Goal: Task Accomplishment & Management: Manage account settings

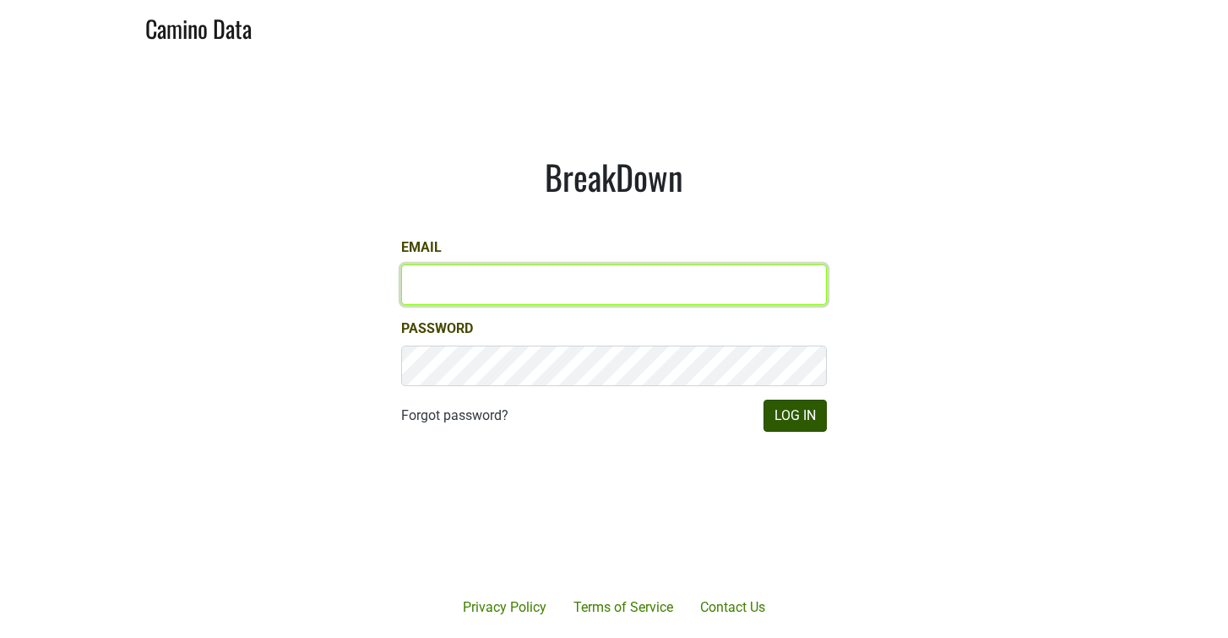
type input "victoria@mommenpop.com"
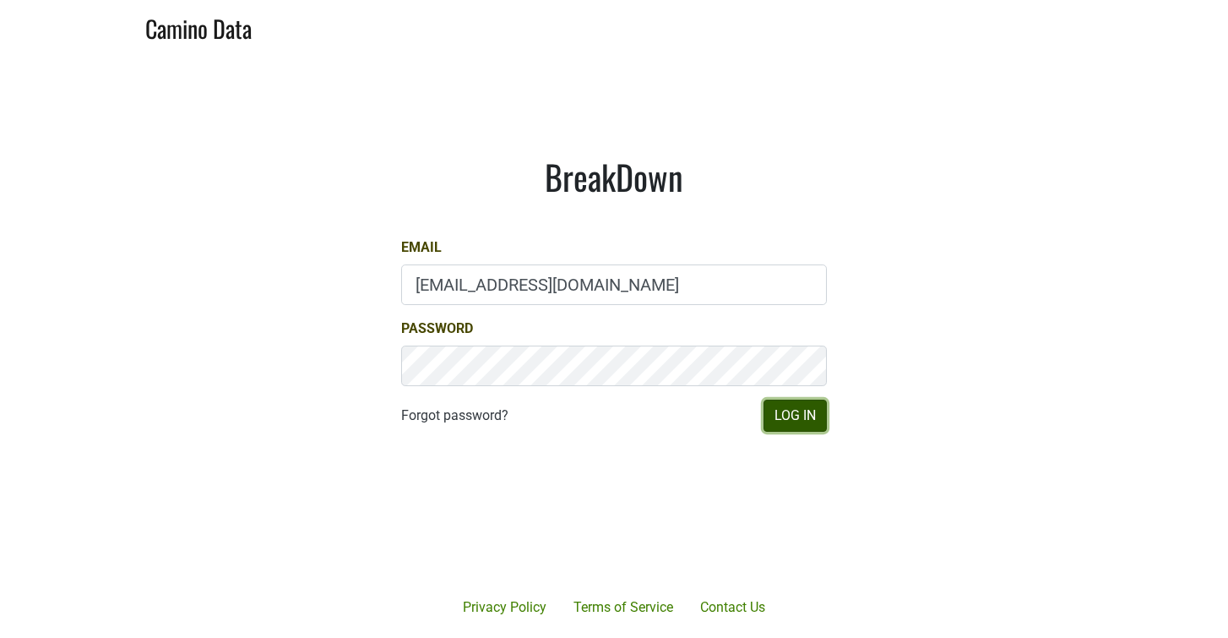
click at [802, 413] on button "Log In" at bounding box center [795, 416] width 63 height 32
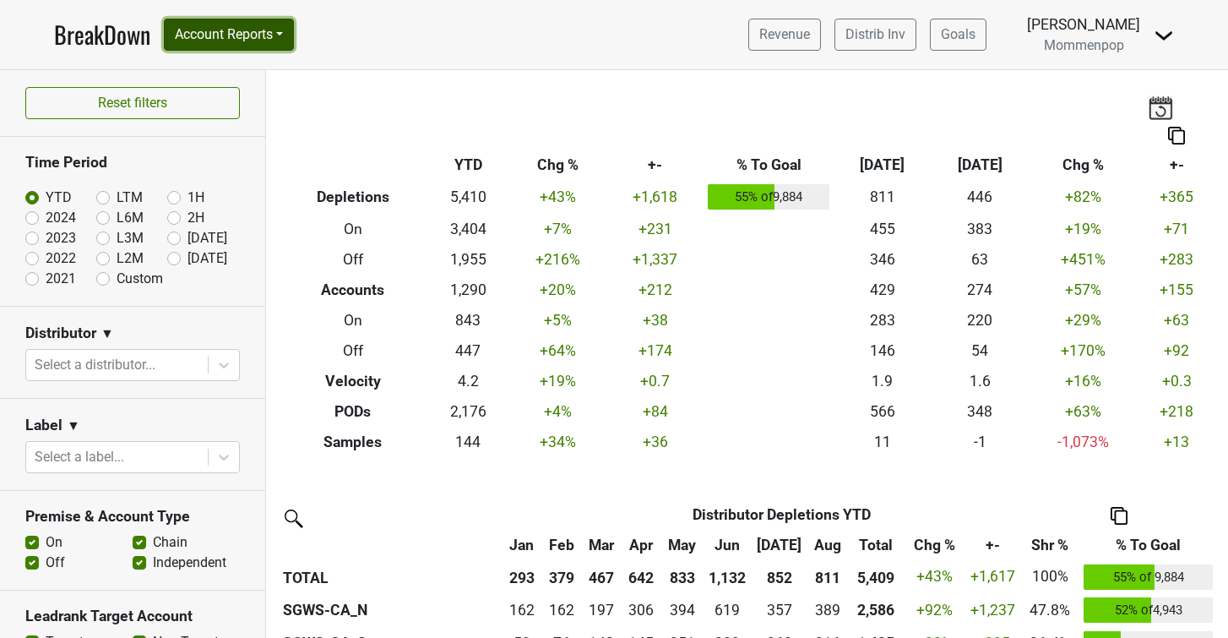
click at [218, 26] on button "Account Reports" at bounding box center [229, 35] width 130 height 32
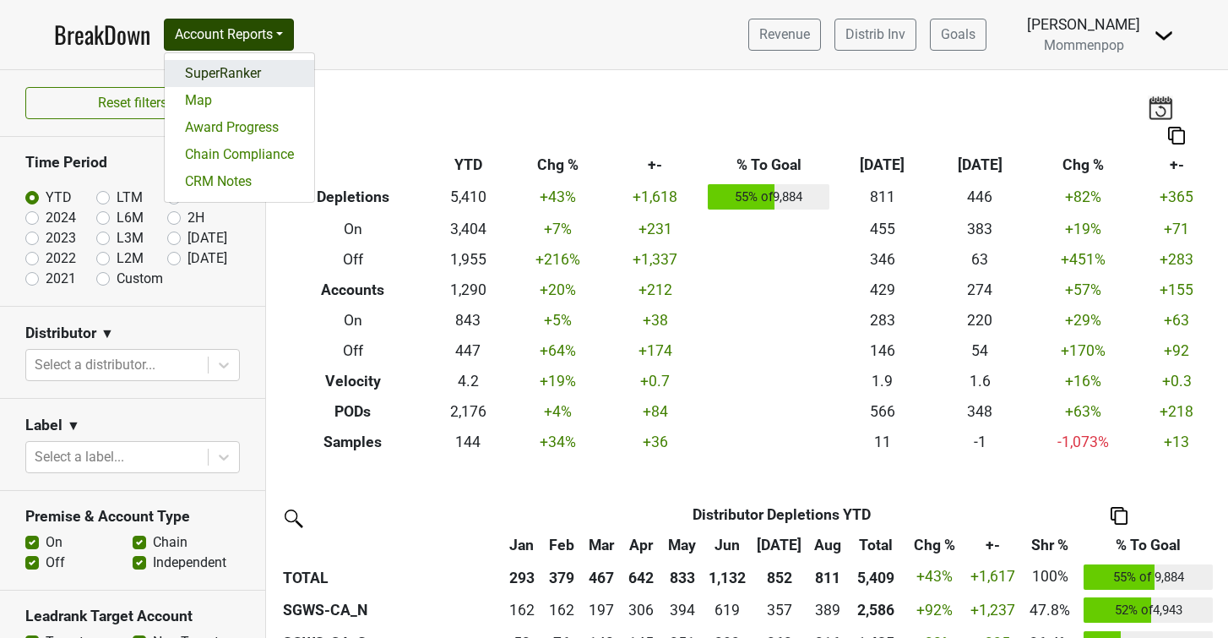
click at [275, 74] on link "SuperRanker" at bounding box center [240, 73] width 150 height 27
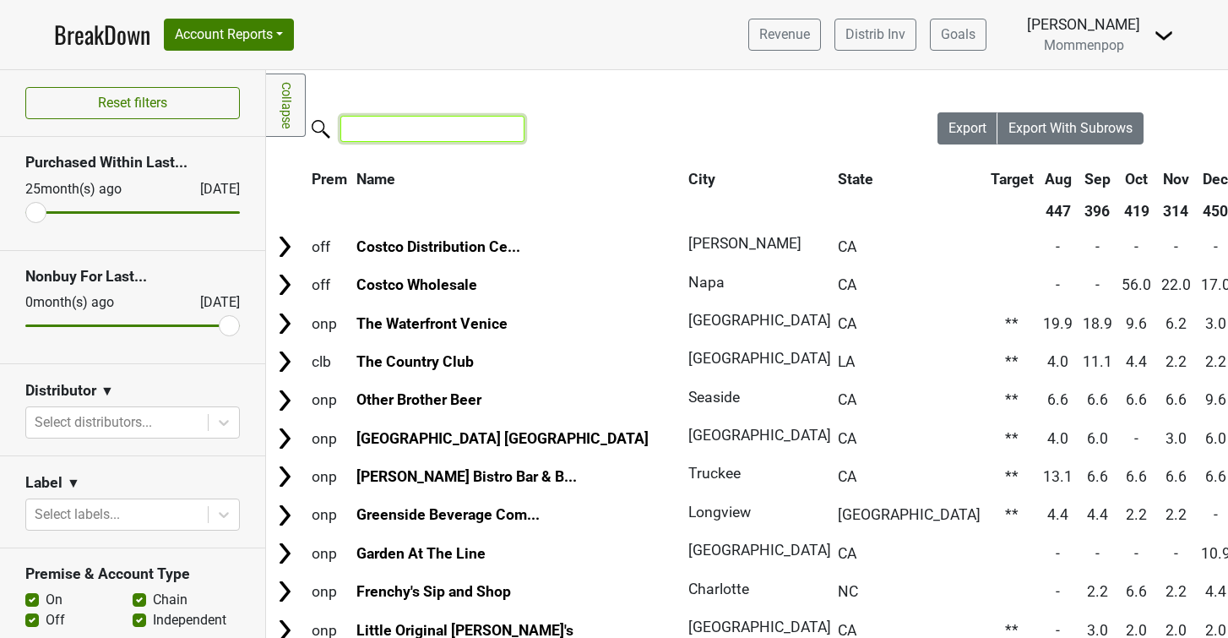
click at [382, 130] on input "search" at bounding box center [432, 129] width 184 height 26
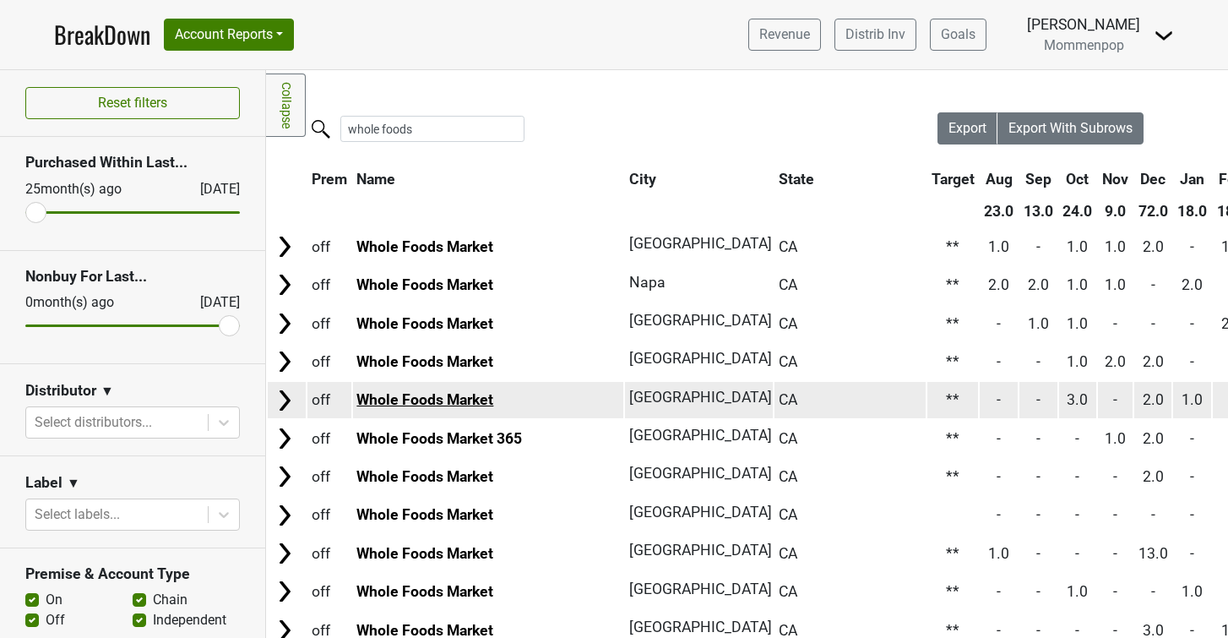
click at [471, 402] on link "Whole Foods Market" at bounding box center [424, 399] width 137 height 17
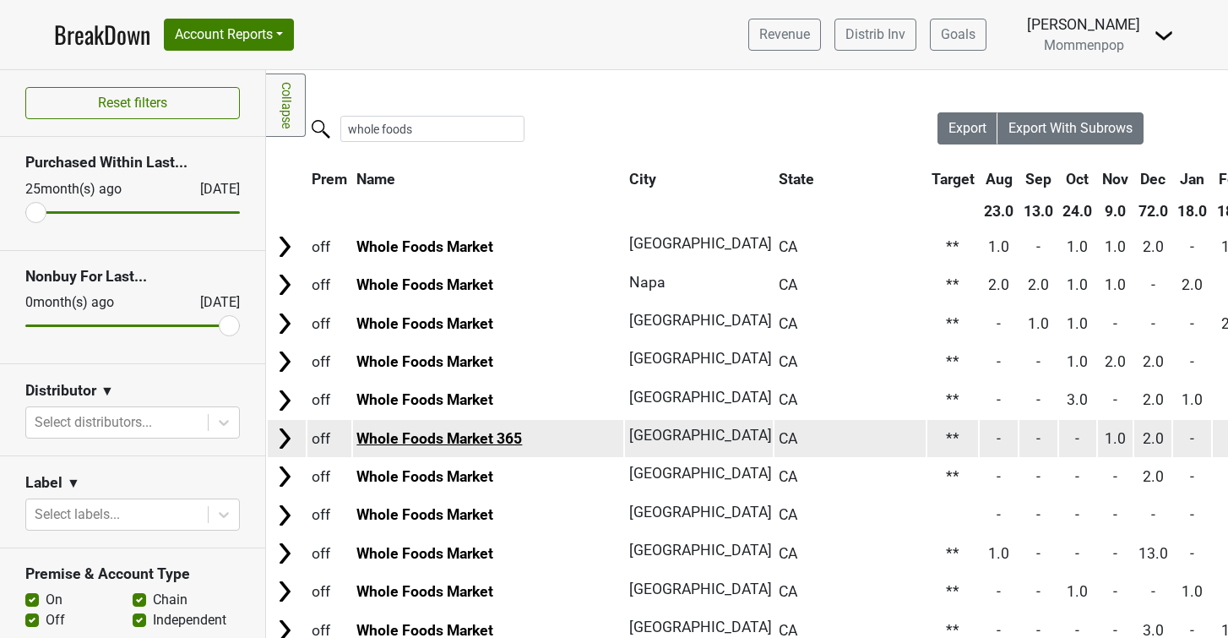
click at [427, 441] on link "Whole Foods Market 365" at bounding box center [439, 438] width 166 height 17
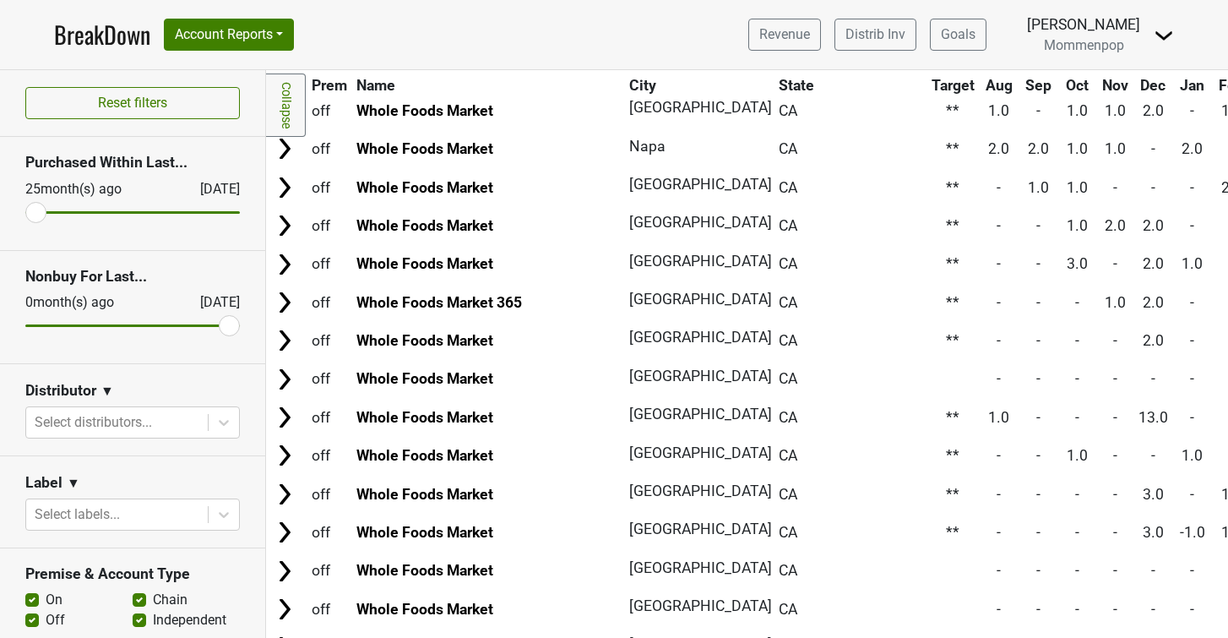
scroll to position [145, 0]
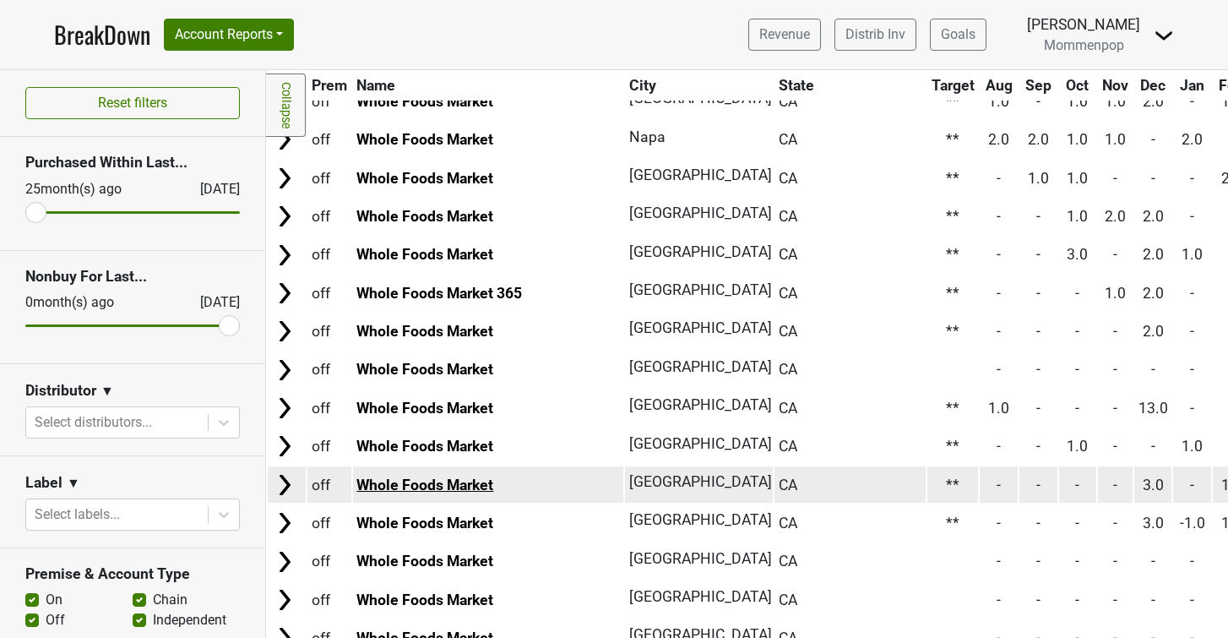
click at [476, 487] on link "Whole Foods Market" at bounding box center [424, 484] width 137 height 17
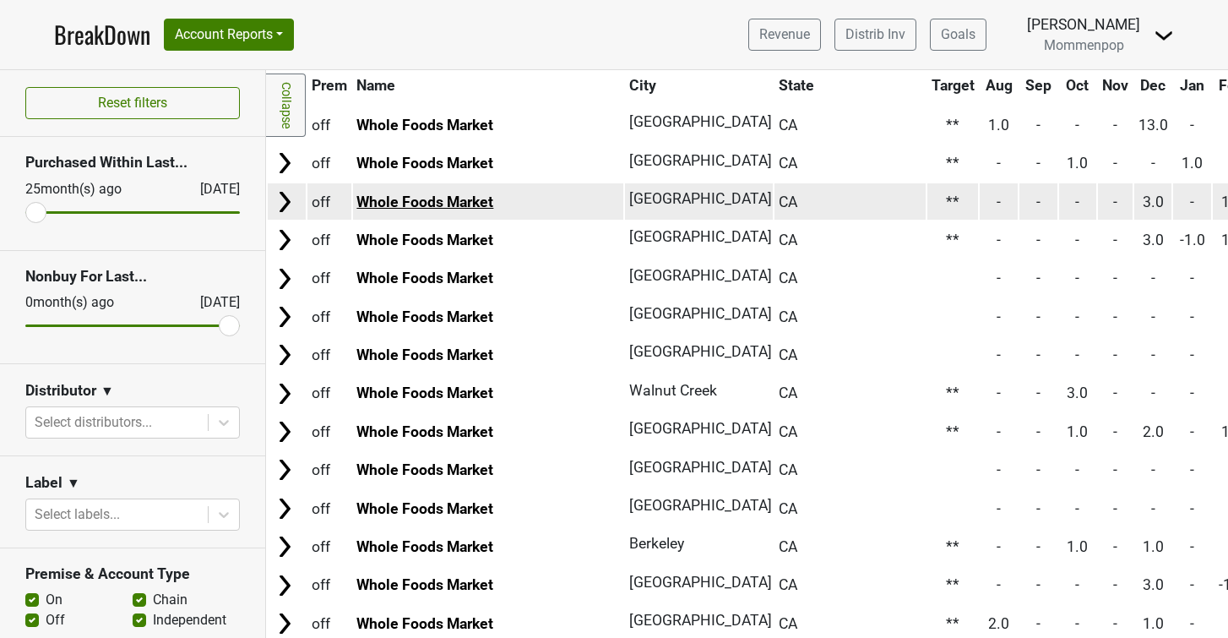
scroll to position [438, 0]
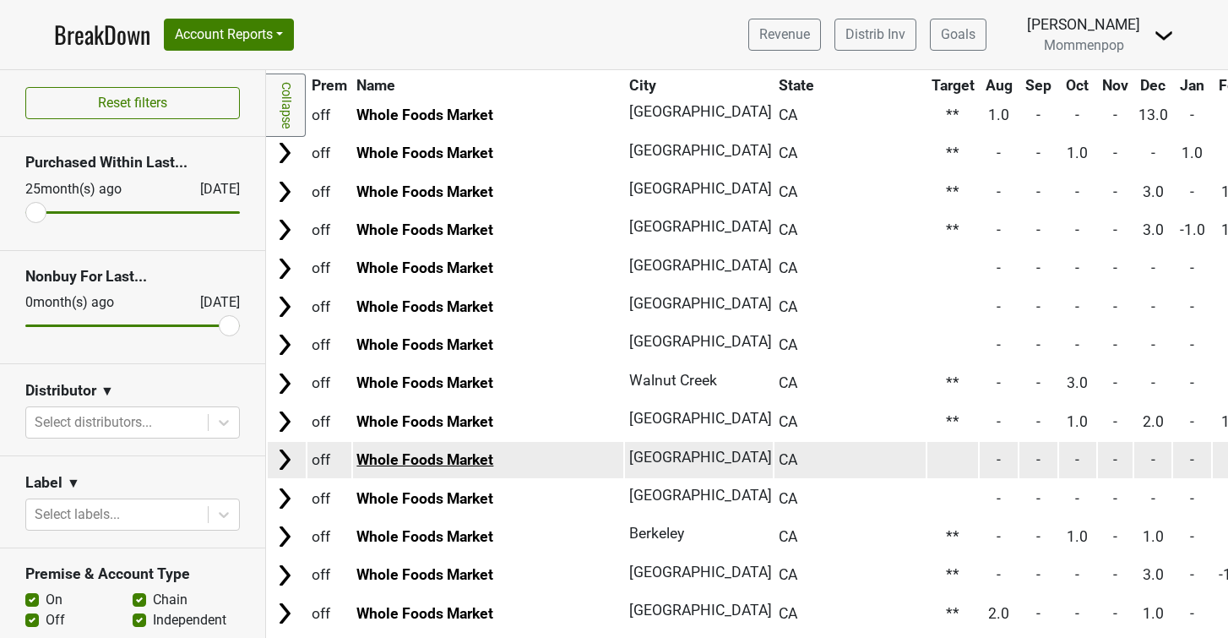
click at [476, 455] on link "Whole Foods Market" at bounding box center [424, 459] width 137 height 17
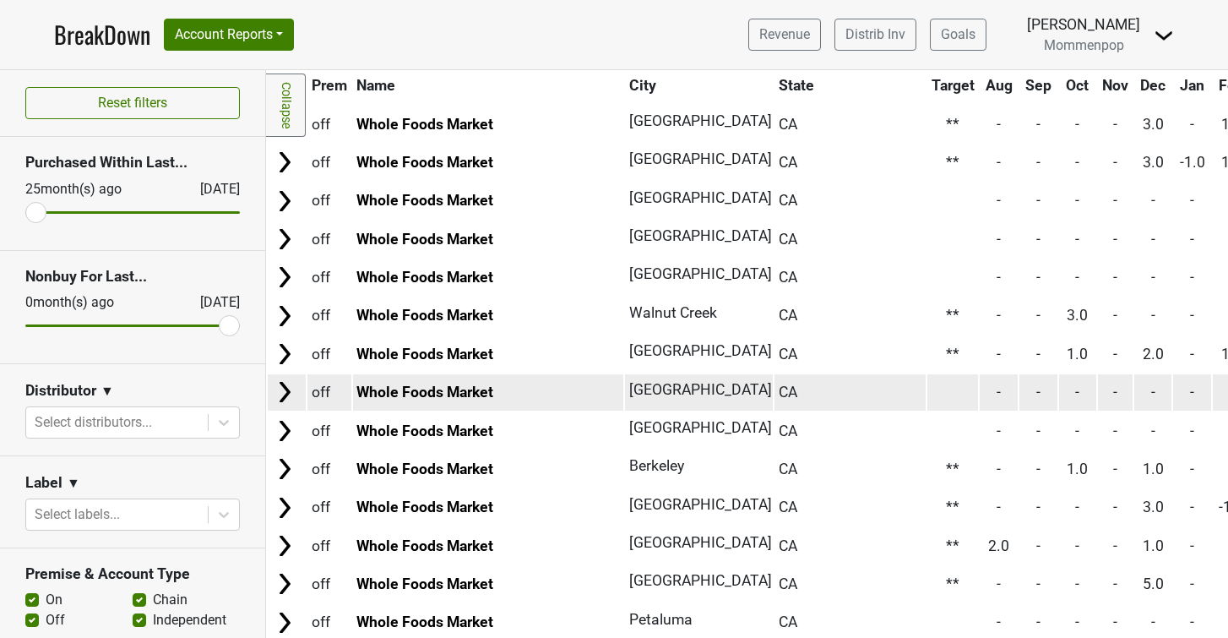
scroll to position [510, 0]
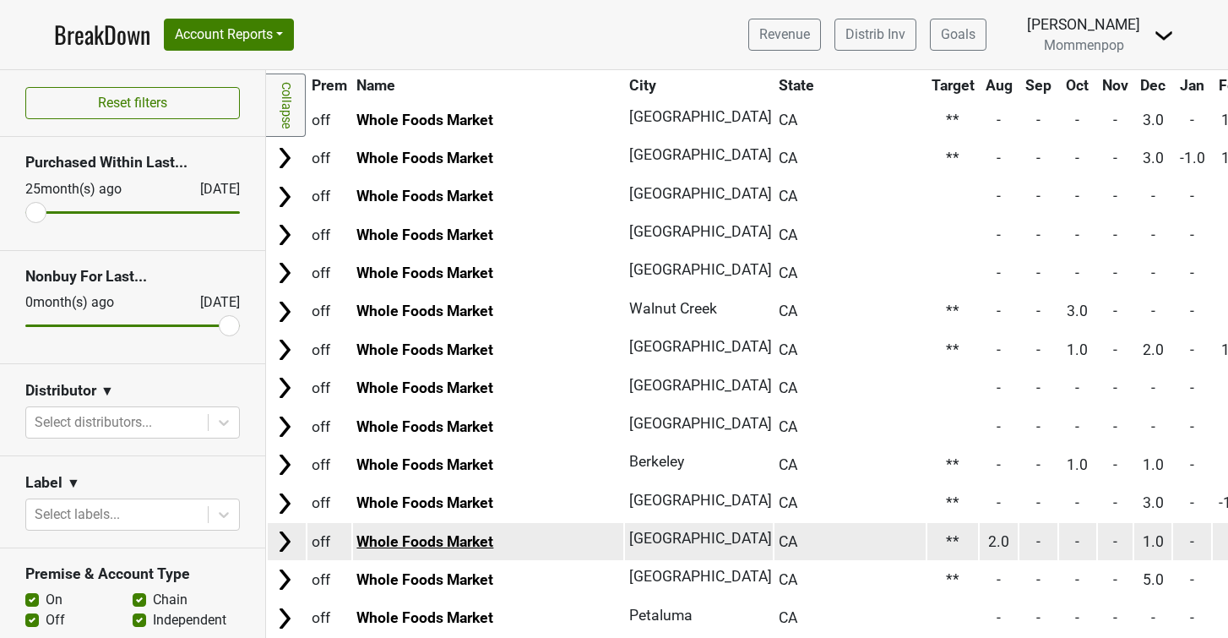
click at [459, 547] on link "Whole Foods Market" at bounding box center [424, 541] width 137 height 17
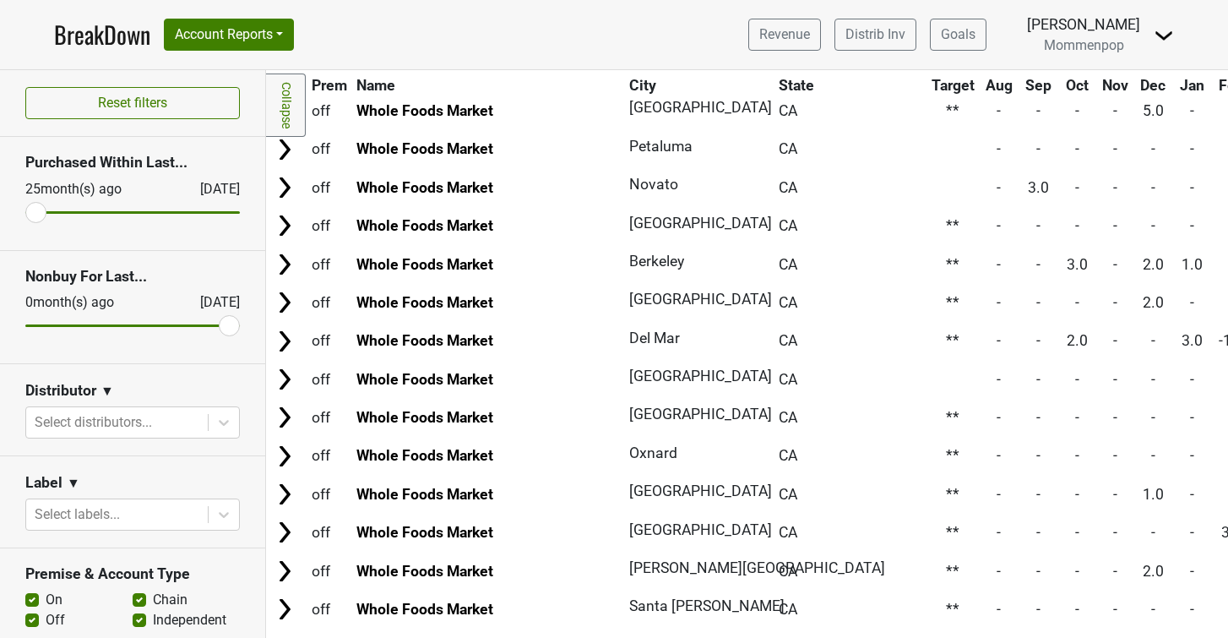
scroll to position [982, 0]
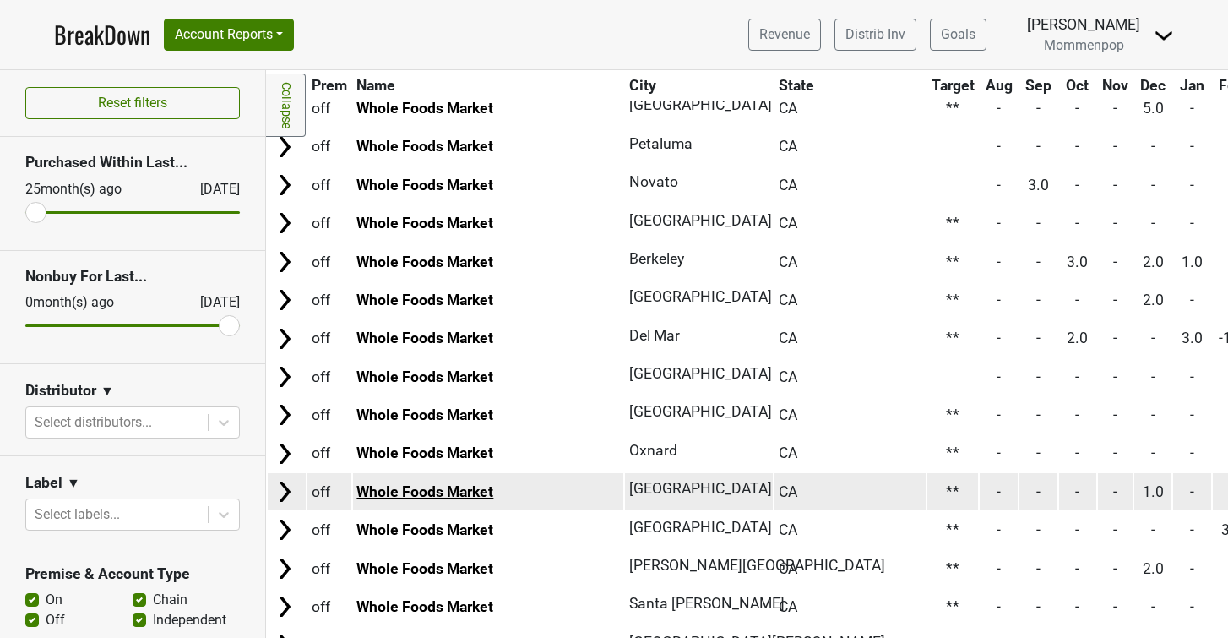
click at [434, 497] on link "Whole Foods Market" at bounding box center [424, 491] width 137 height 17
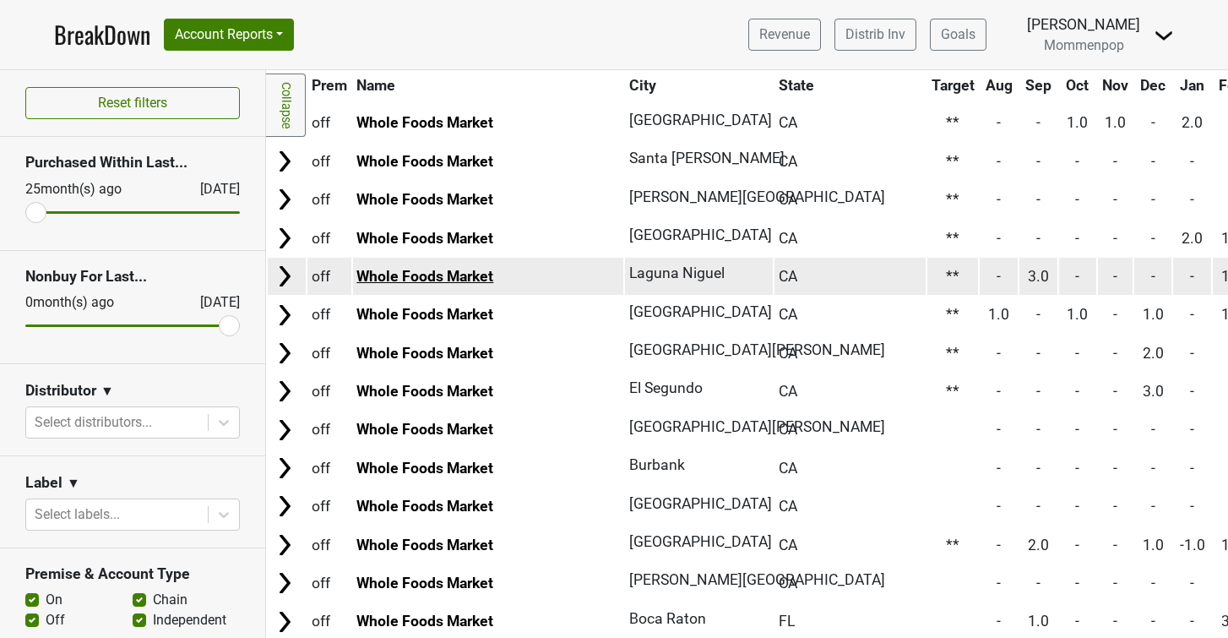
scroll to position [1636, 0]
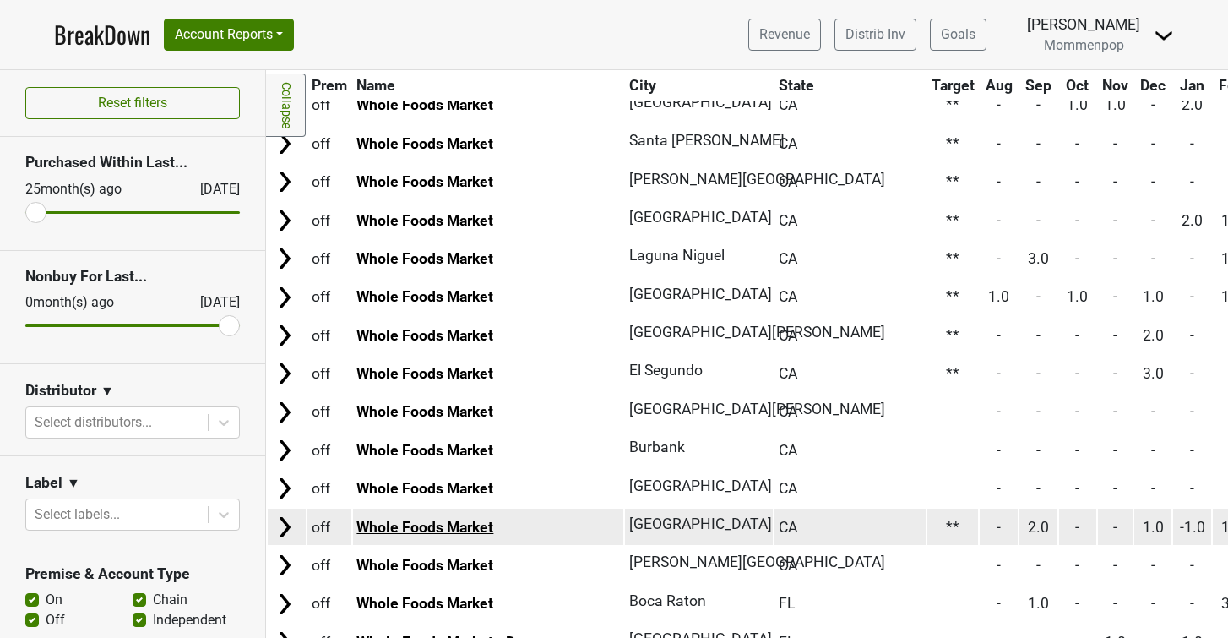
click at [424, 529] on link "Whole Foods Market" at bounding box center [424, 527] width 137 height 17
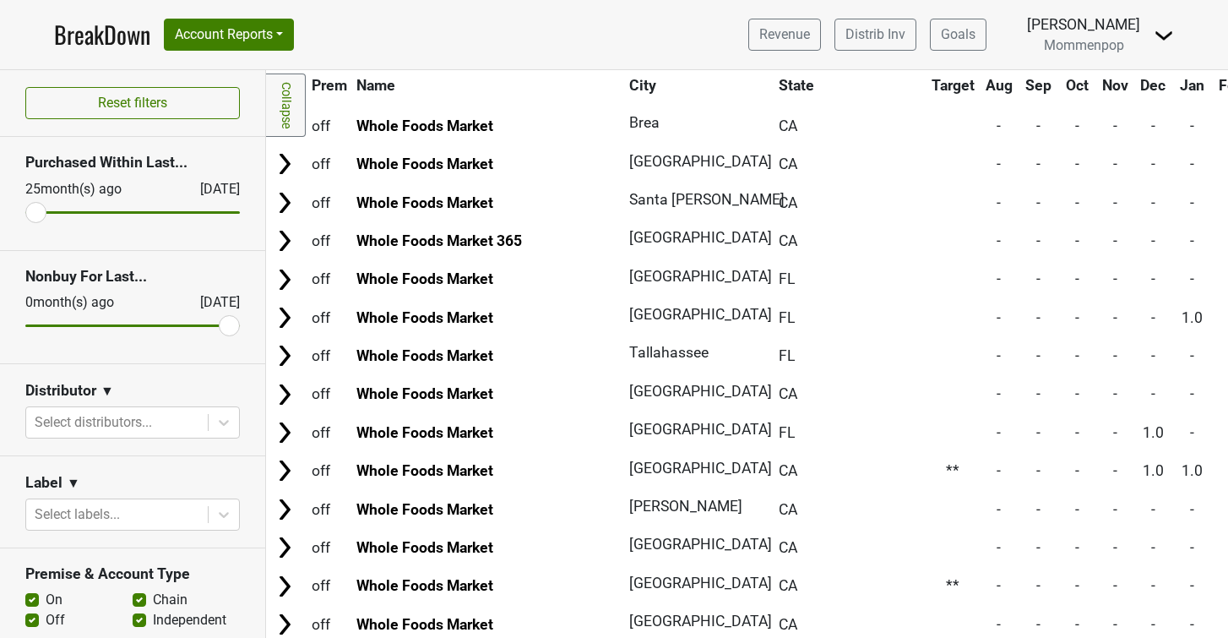
scroll to position [2585, 0]
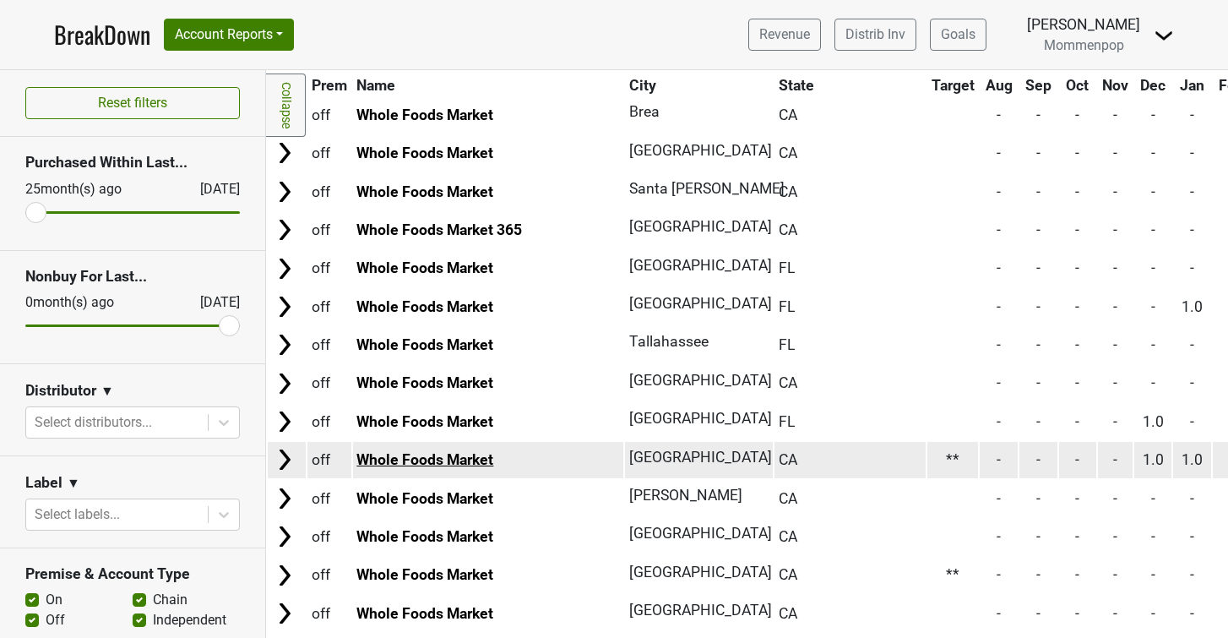
click at [463, 458] on link "Whole Foods Market" at bounding box center [424, 459] width 137 height 17
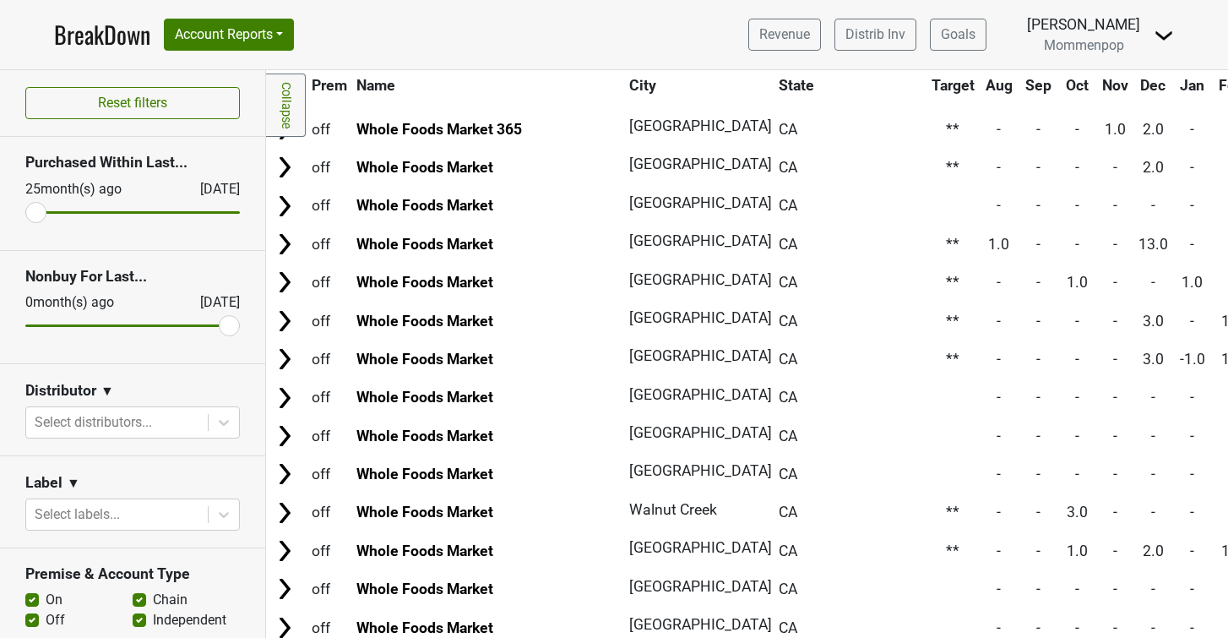
scroll to position [0, 0]
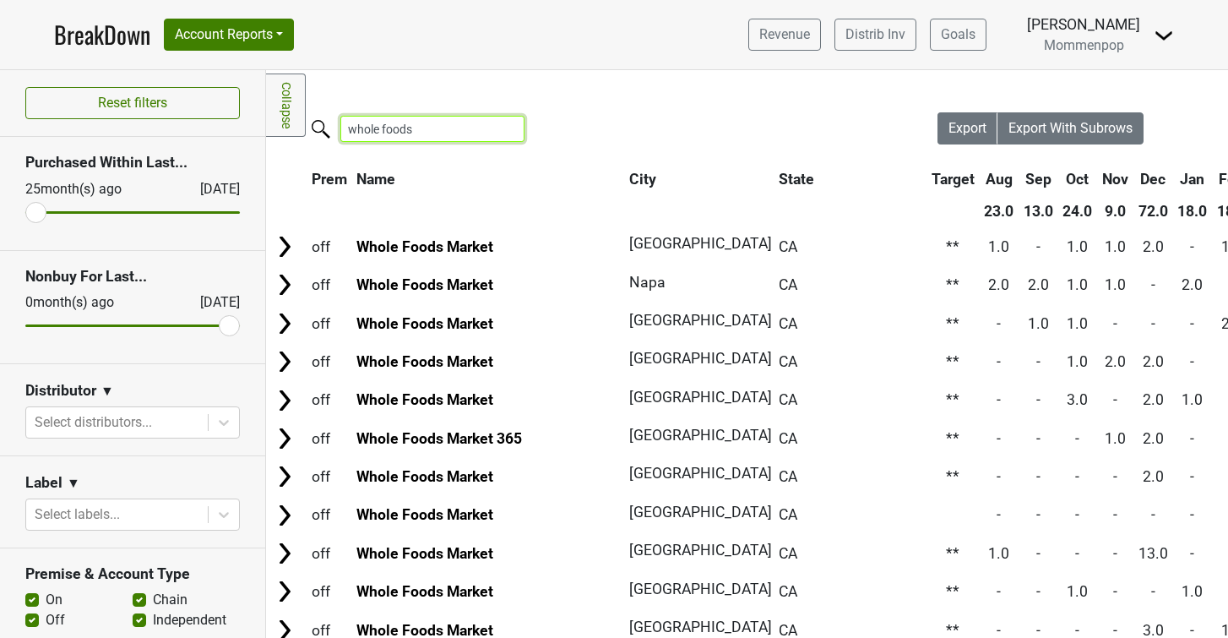
click at [429, 132] on input "whole foods" at bounding box center [432, 129] width 184 height 26
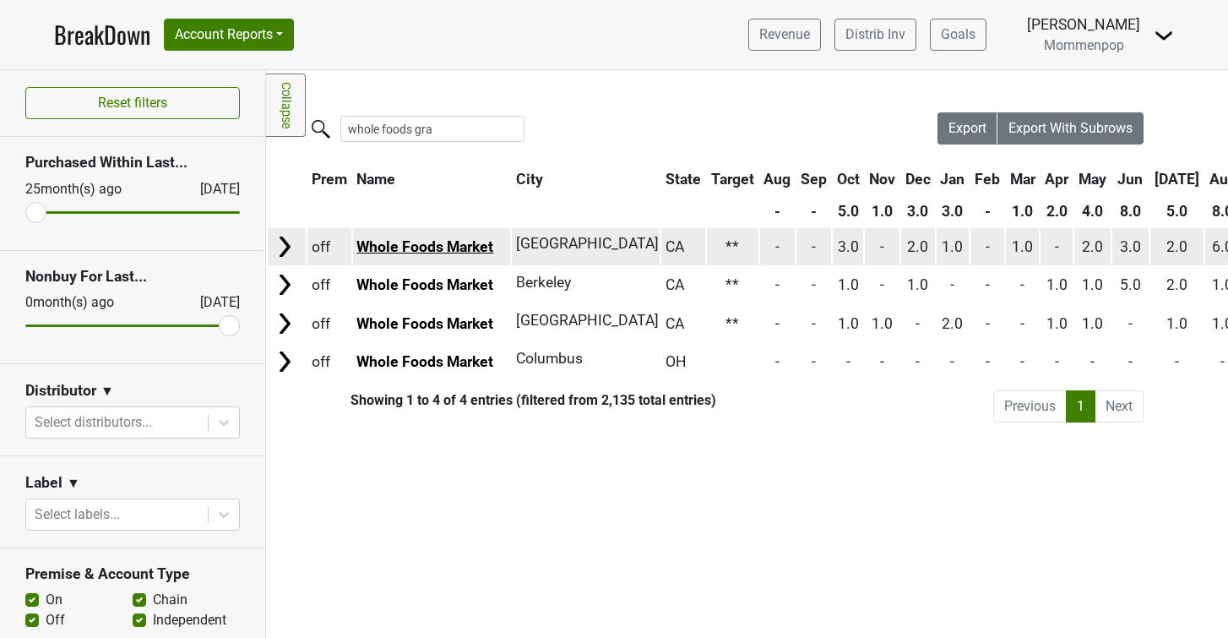
click at [431, 238] on link "Whole Foods Market" at bounding box center [424, 246] width 137 height 17
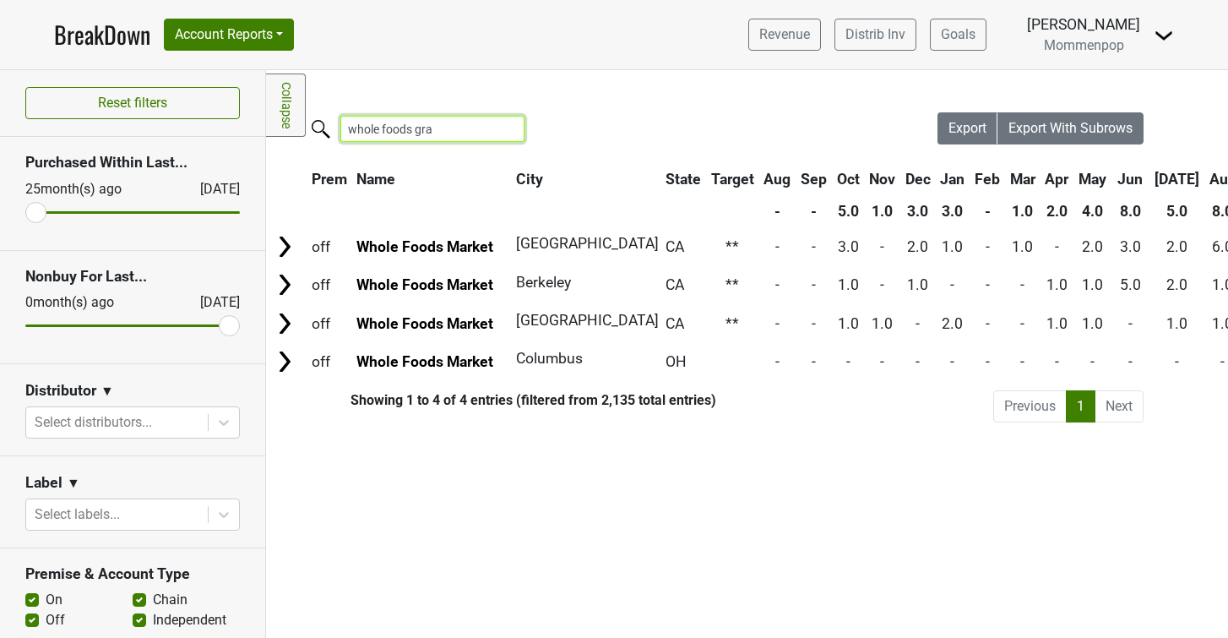
drag, startPoint x: 437, startPoint y: 134, endPoint x: 416, endPoint y: 133, distance: 21.1
click at [416, 133] on input "whole foods gra" at bounding box center [432, 129] width 184 height 26
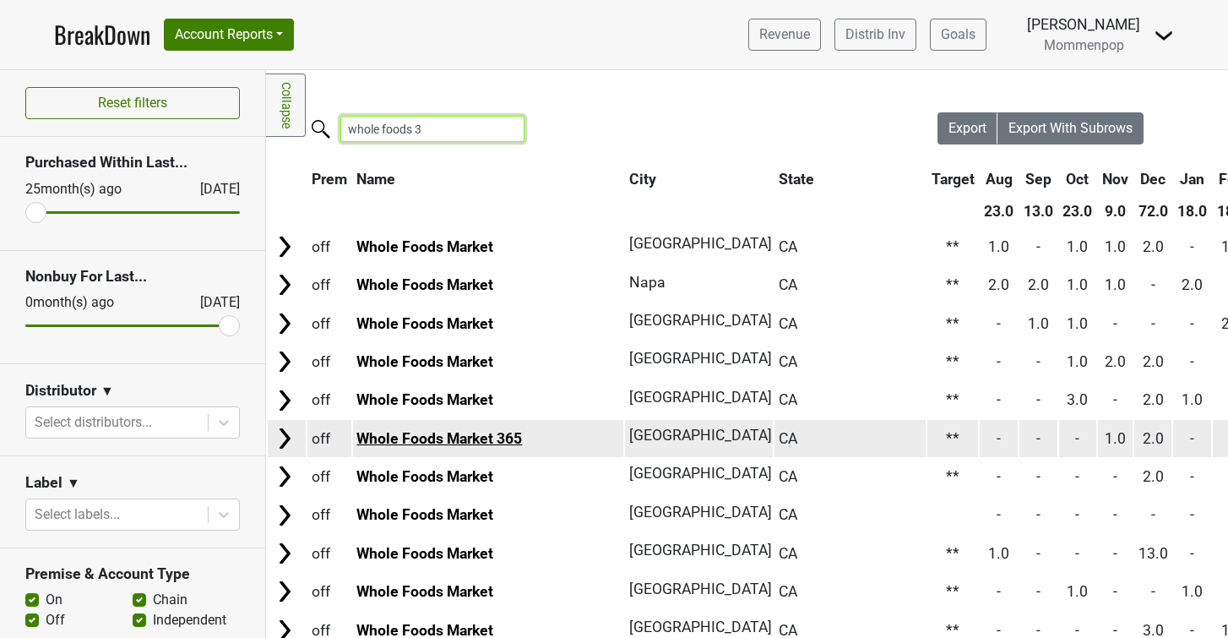
type input "whole foods 3"
click at [443, 432] on link "Whole Foods Market 365" at bounding box center [439, 438] width 166 height 17
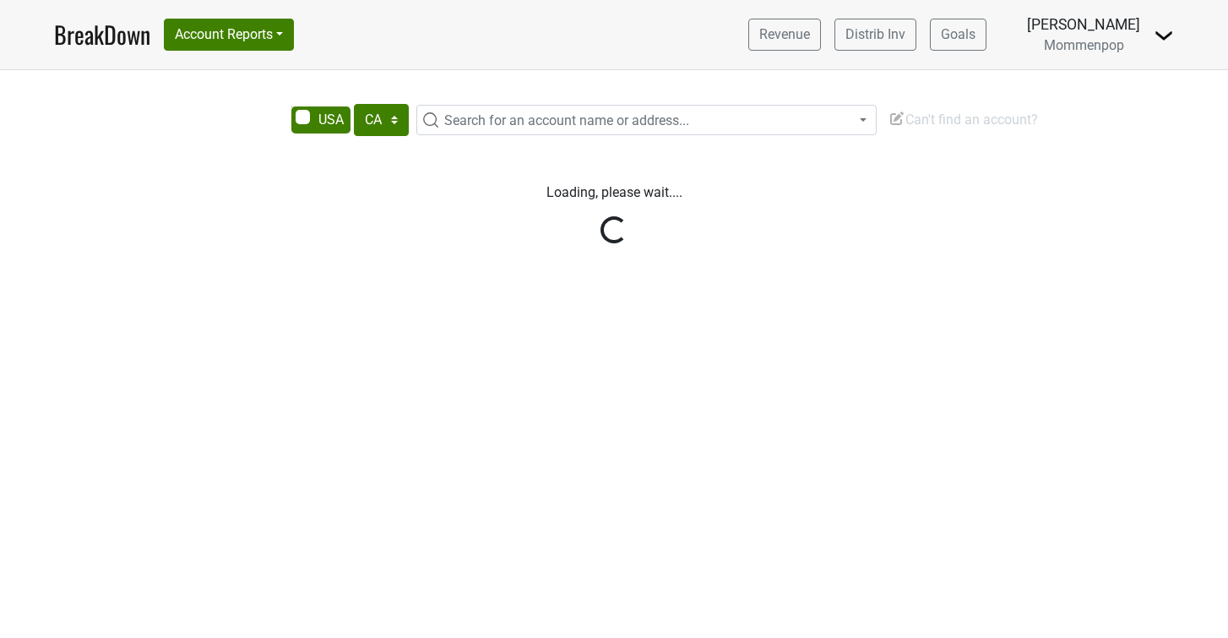
select select "CA"
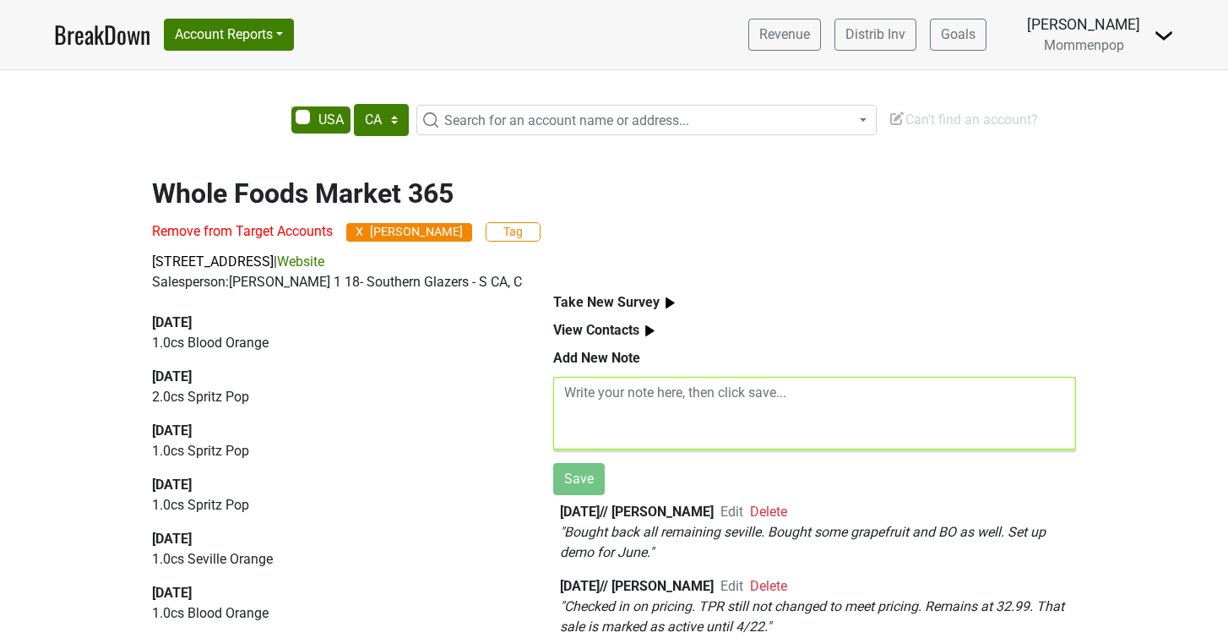
click at [602, 401] on textarea at bounding box center [814, 413] width 523 height 73
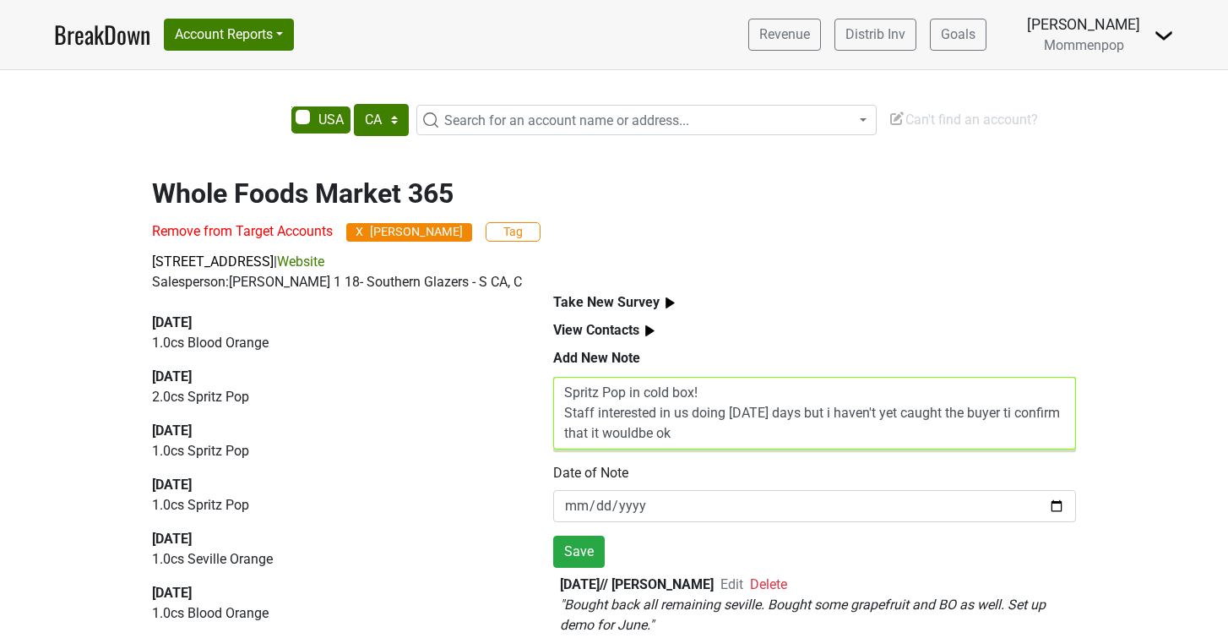
click at [641, 432] on textarea "Spritz Pop in cold box! Staff interested in us doing Sunday days but i haven't …" at bounding box center [814, 413] width 523 height 73
type textarea "Spritz Pop in cold box! Staff interested in us doing Sunday days but i haven't …"
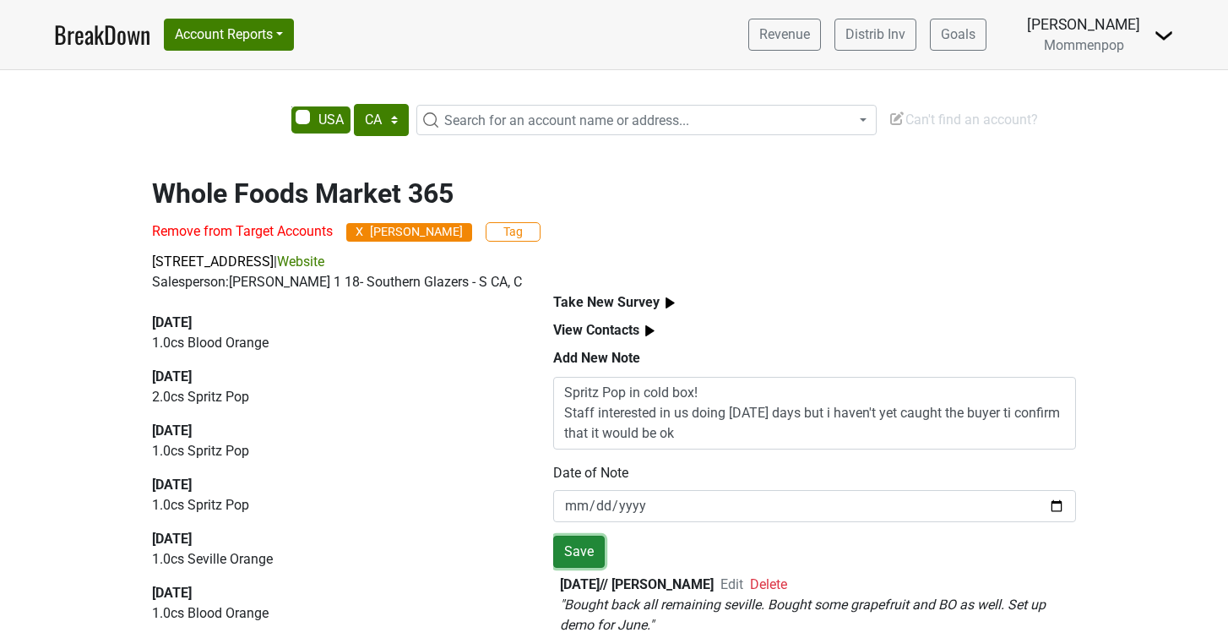
click at [574, 552] on button "Save" at bounding box center [579, 552] width 52 height 32
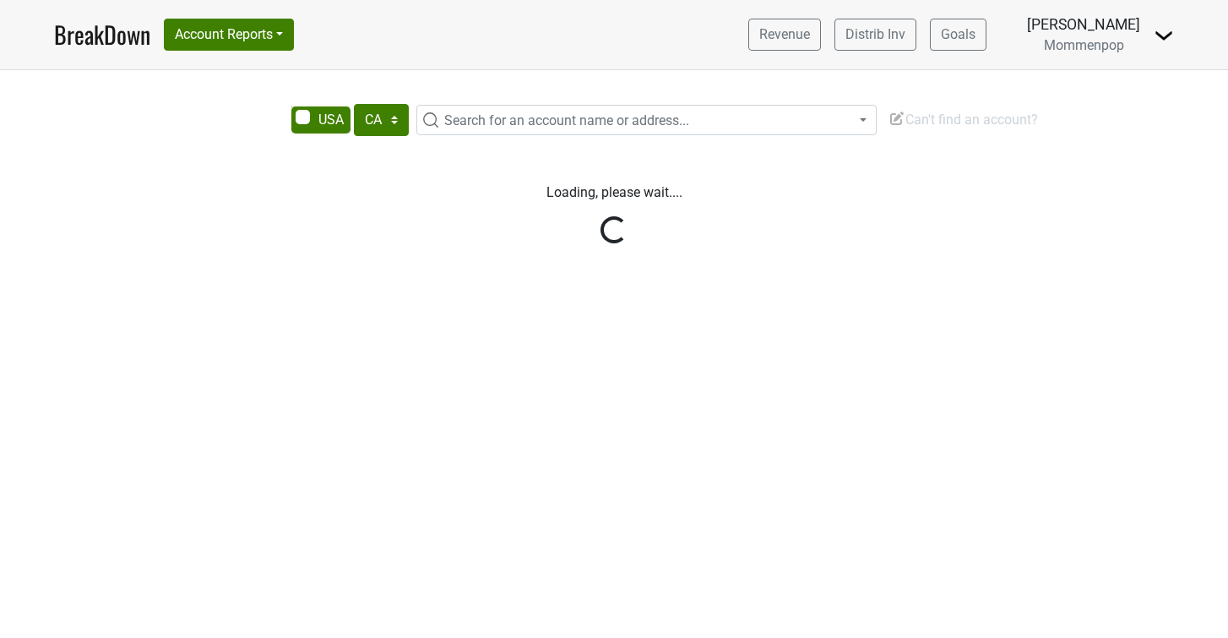
select select "CA"
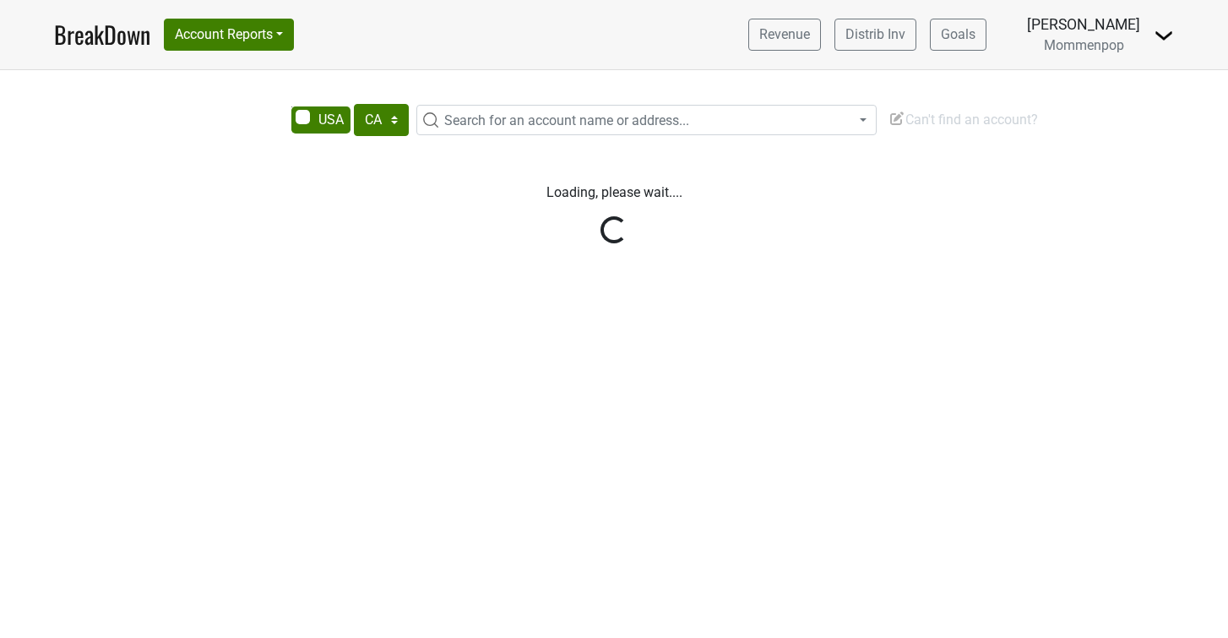
select select "CA"
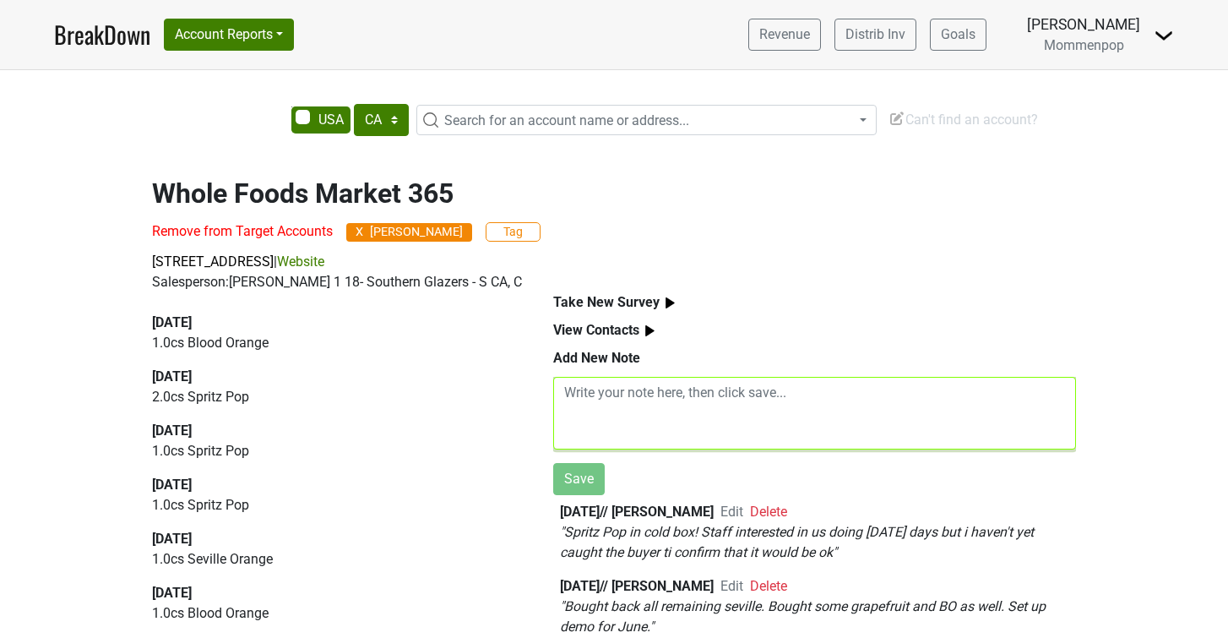
click at [620, 406] on textarea at bounding box center [814, 413] width 523 height 73
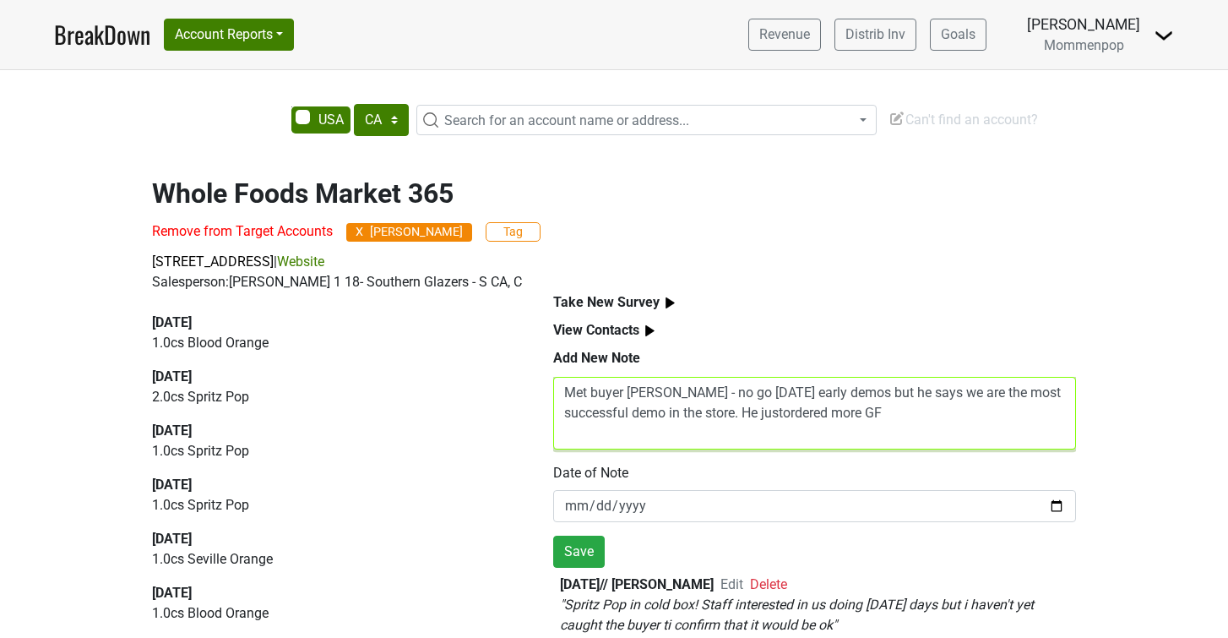
click at [787, 414] on textarea "Met buyer Justin - no go on Sunday early demos but he says we are the most succ…" at bounding box center [814, 413] width 523 height 73
click at [917, 405] on textarea "Met buyer Justin - no go on Sunday early demos but he says we are the most succ…" at bounding box center [814, 413] width 523 height 73
type textarea "Met buyer Justin - no go on Sunday early demos but he says we are the most succ…"
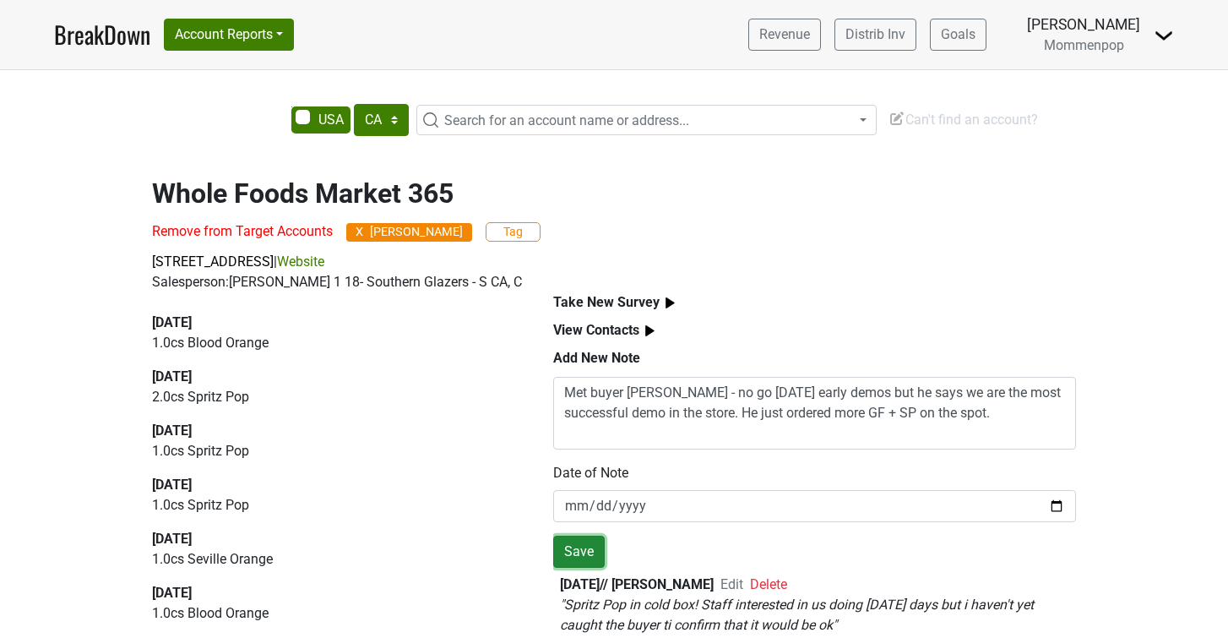
click at [577, 547] on button "Save" at bounding box center [579, 552] width 52 height 32
